Goal: Manage account settings

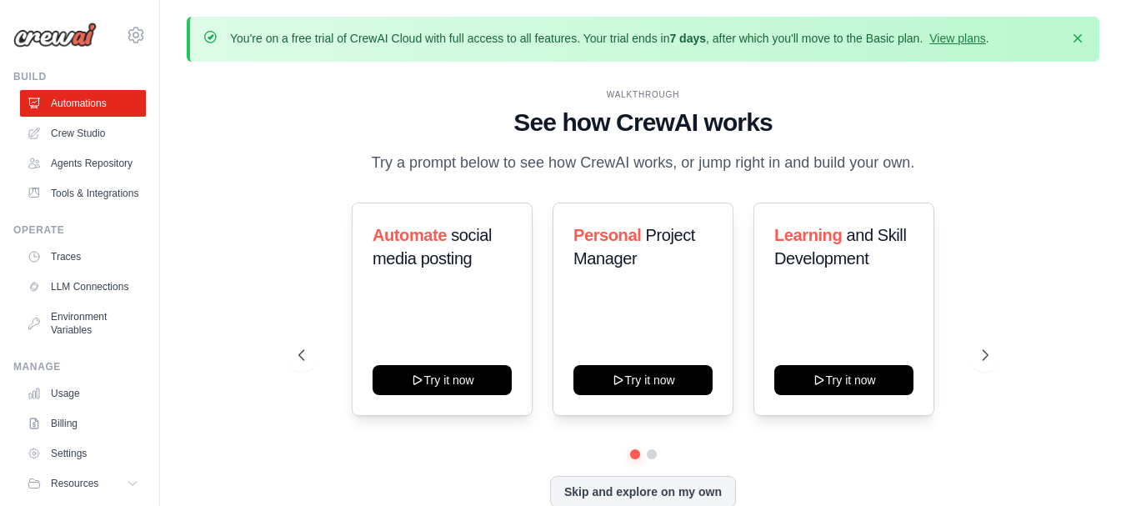
scroll to position [58, 0]
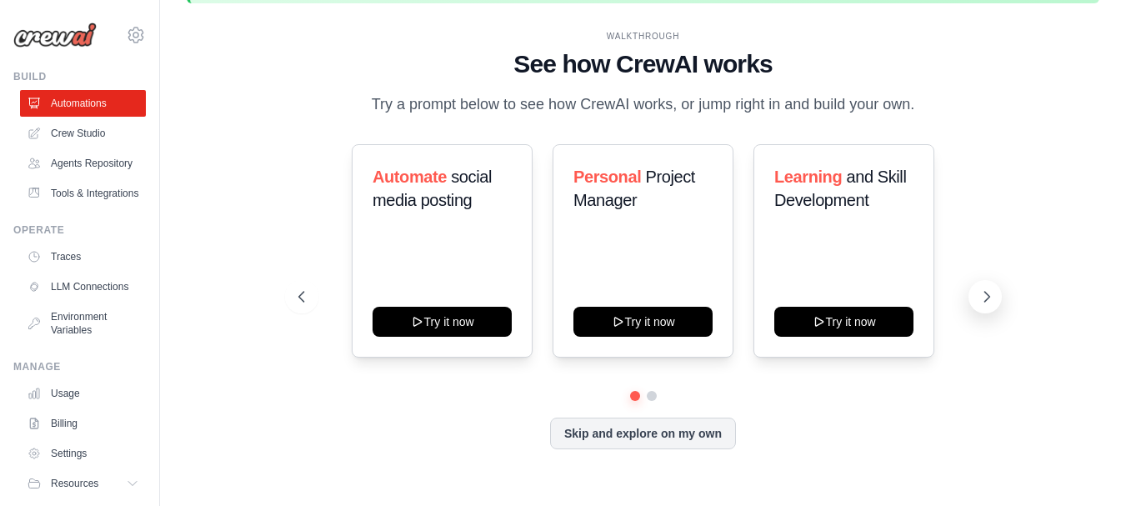
click at [985, 304] on icon at bounding box center [986, 296] width 17 height 17
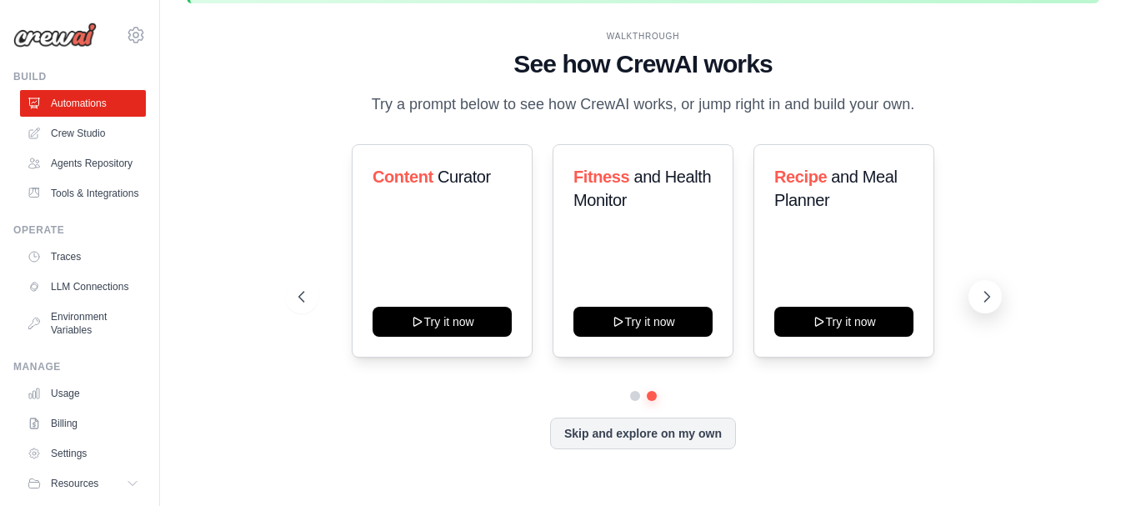
click at [985, 304] on icon at bounding box center [986, 296] width 17 height 17
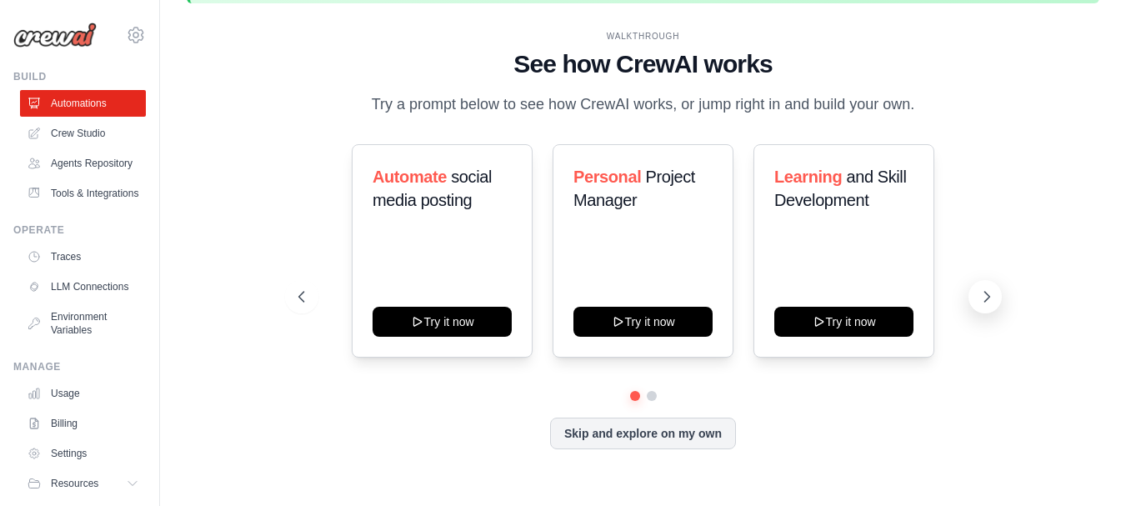
click at [985, 304] on icon at bounding box center [986, 296] width 17 height 17
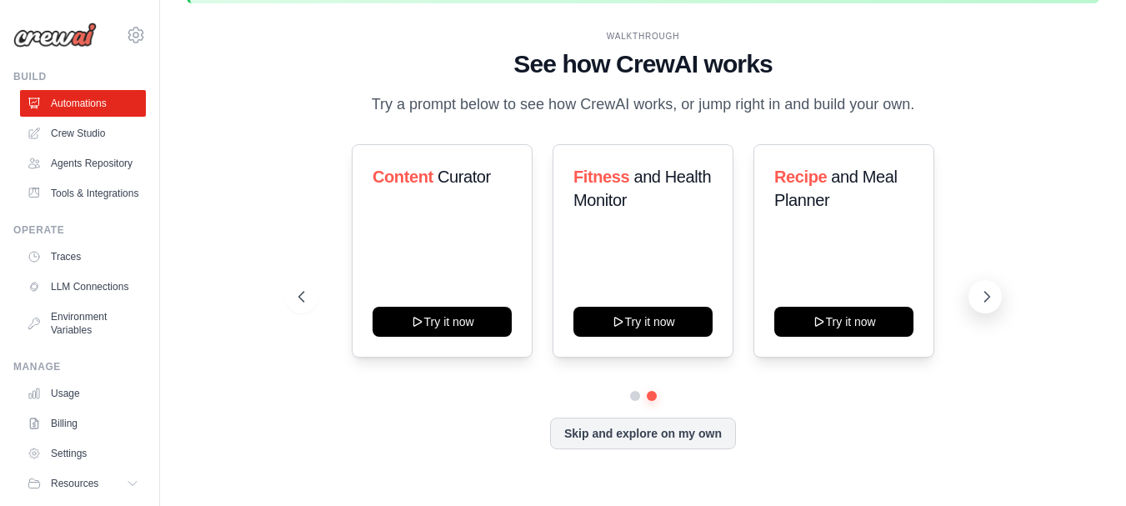
click at [985, 304] on icon at bounding box center [986, 296] width 17 height 17
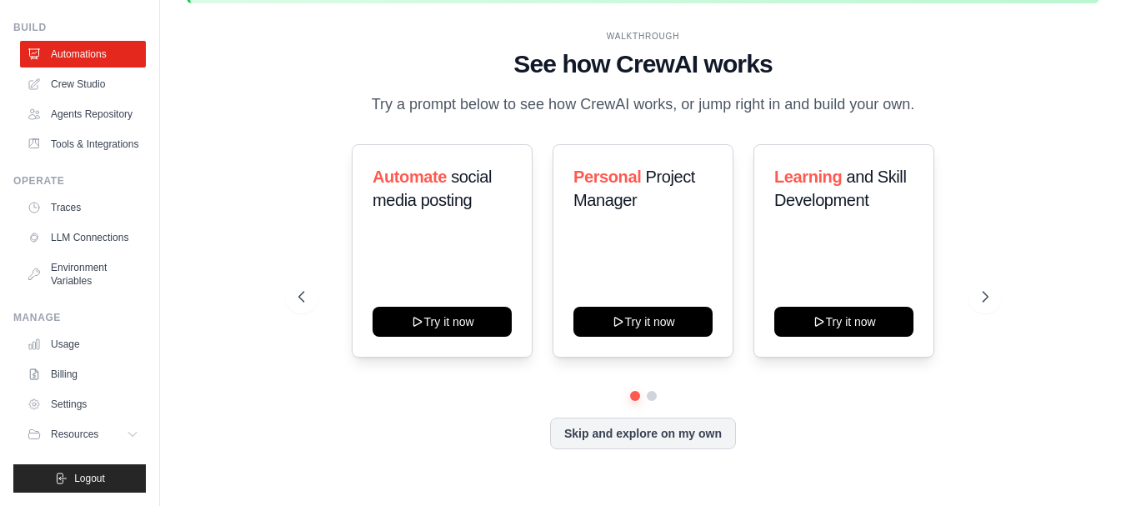
scroll to position [63, 0]
click at [63, 388] on link "Billing" at bounding box center [85, 374] width 126 height 27
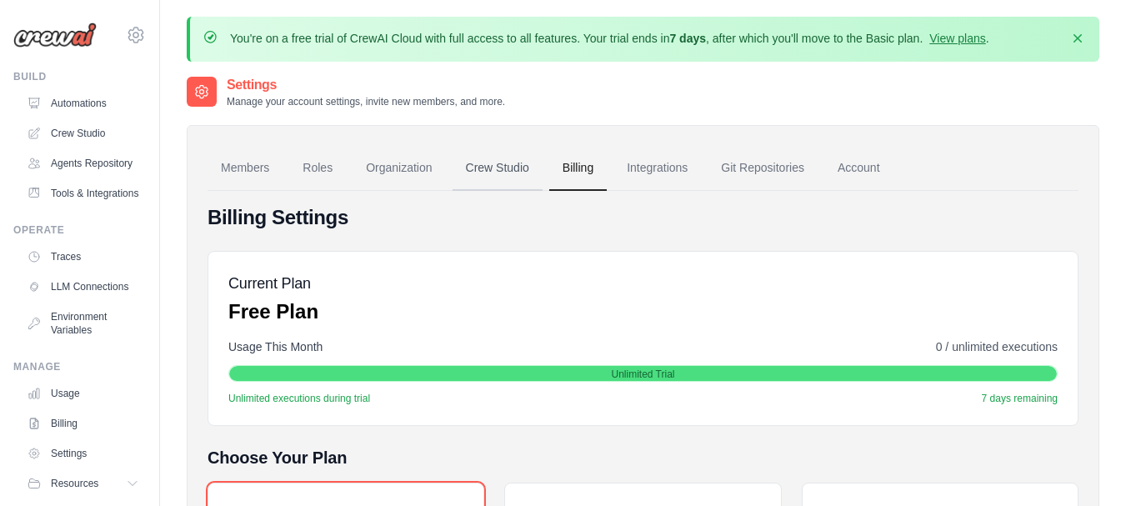
click at [518, 174] on link "Crew Studio" at bounding box center [498, 168] width 90 height 45
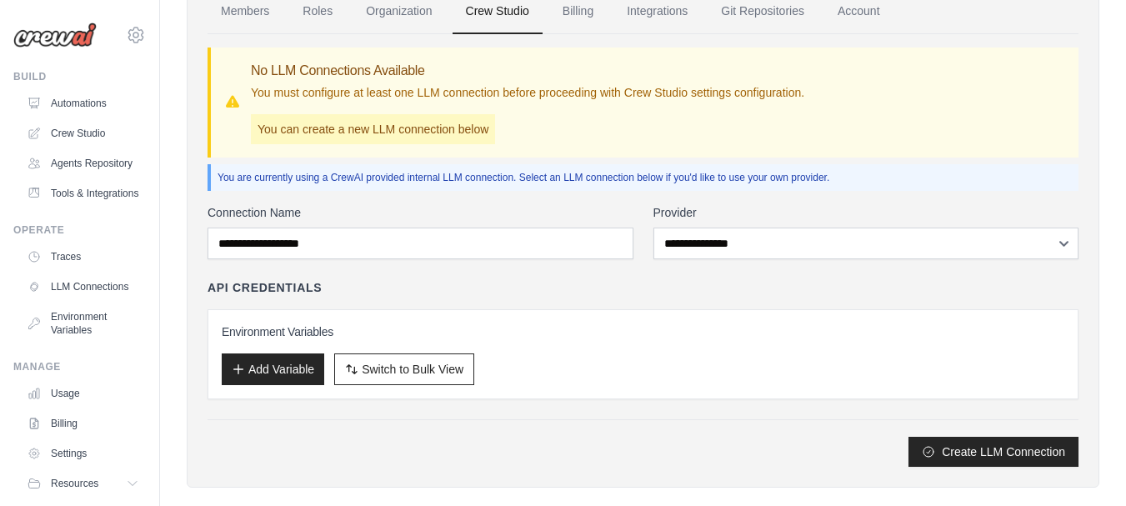
scroll to position [155, 0]
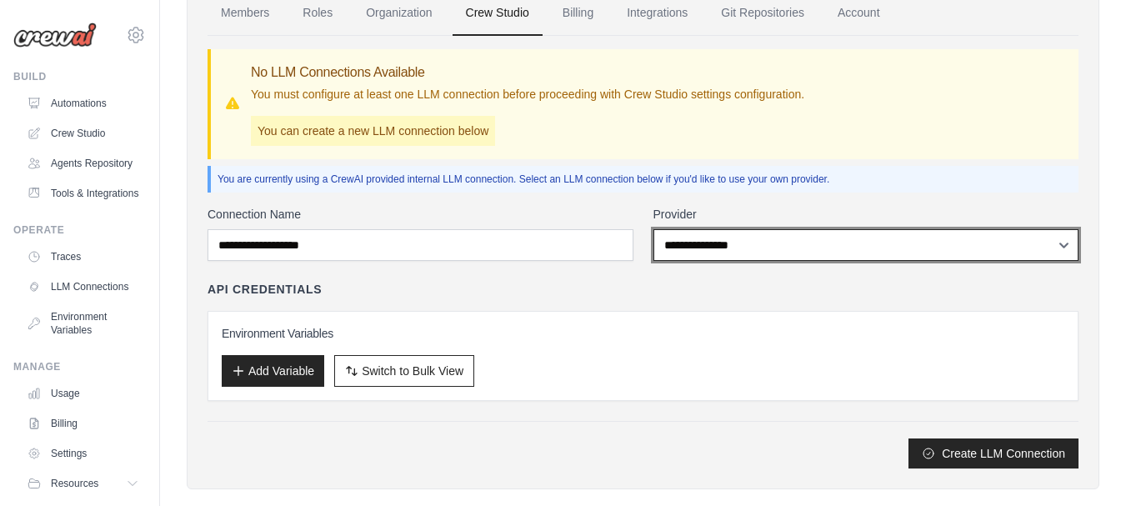
click at [943, 252] on select "**********" at bounding box center [866, 245] width 426 height 32
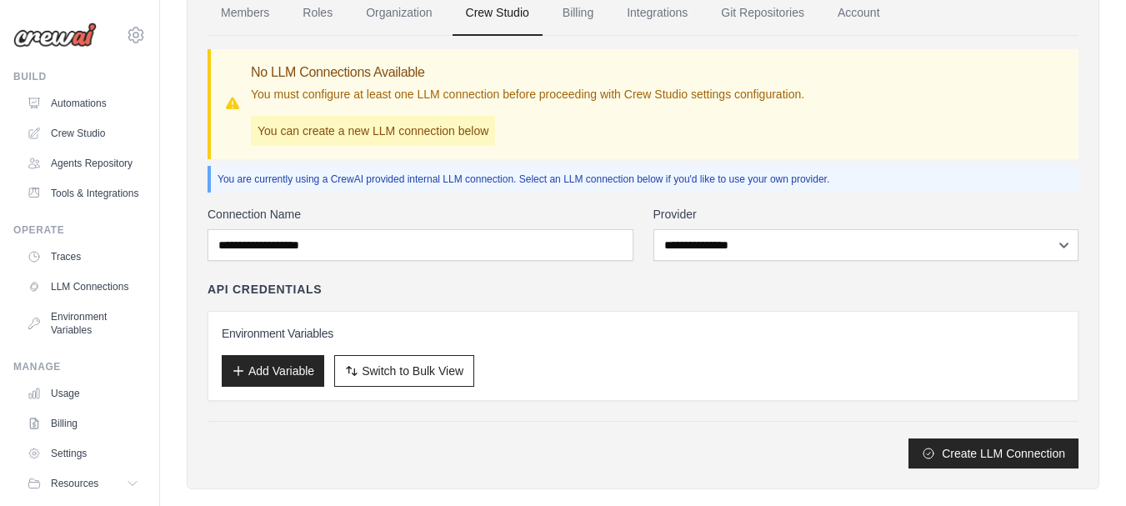
click at [478, 290] on div "API Credentials" at bounding box center [643, 289] width 871 height 17
